Goal: Information Seeking & Learning: Learn about a topic

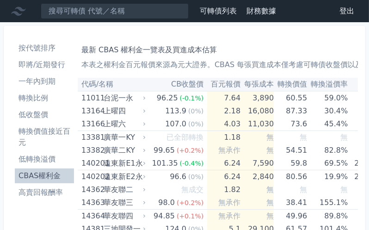
drag, startPoint x: 0, startPoint y: 0, endPoint x: 10, endPoint y: 50, distance: 51.3
click at [49, 63] on li "即將/近期發行" at bounding box center [44, 64] width 59 height 11
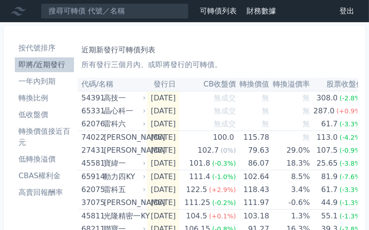
click at [254, 11] on link "財務數據" at bounding box center [261, 10] width 30 height 9
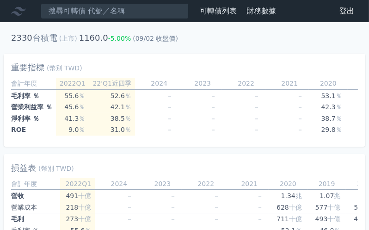
click at [219, 10] on link "可轉債列表" at bounding box center [218, 10] width 37 height 9
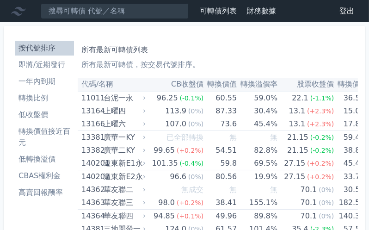
click at [36, 96] on li "轉換比例" at bounding box center [44, 97] width 59 height 11
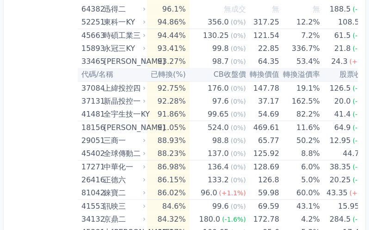
scroll to position [875, 0]
